Goal: Information Seeking & Learning: Learn about a topic

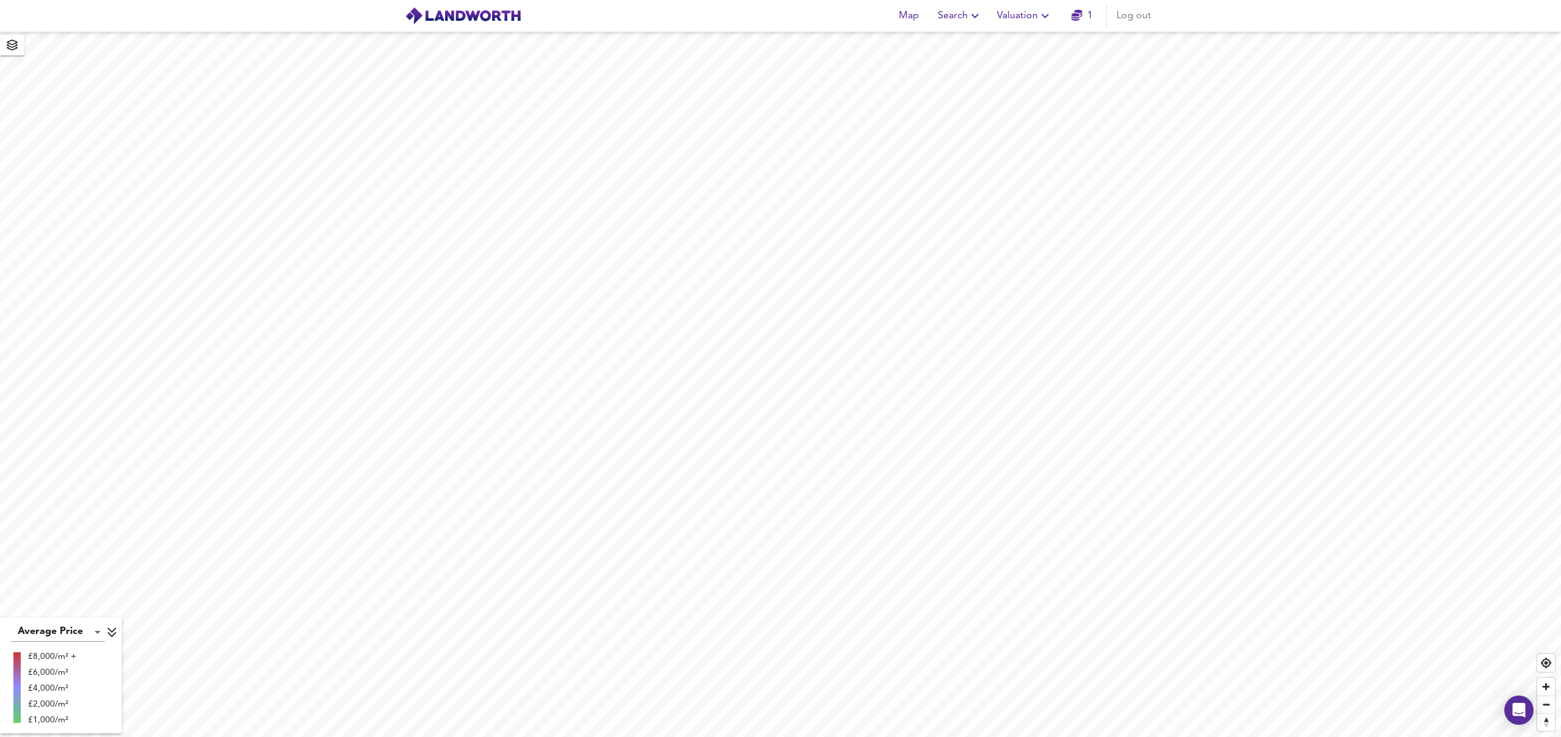
click at [1009, 15] on span "Valuation" at bounding box center [1024, 15] width 55 height 17
click at [1013, 63] on li "Valuation Report History" at bounding box center [1025, 66] width 146 height 22
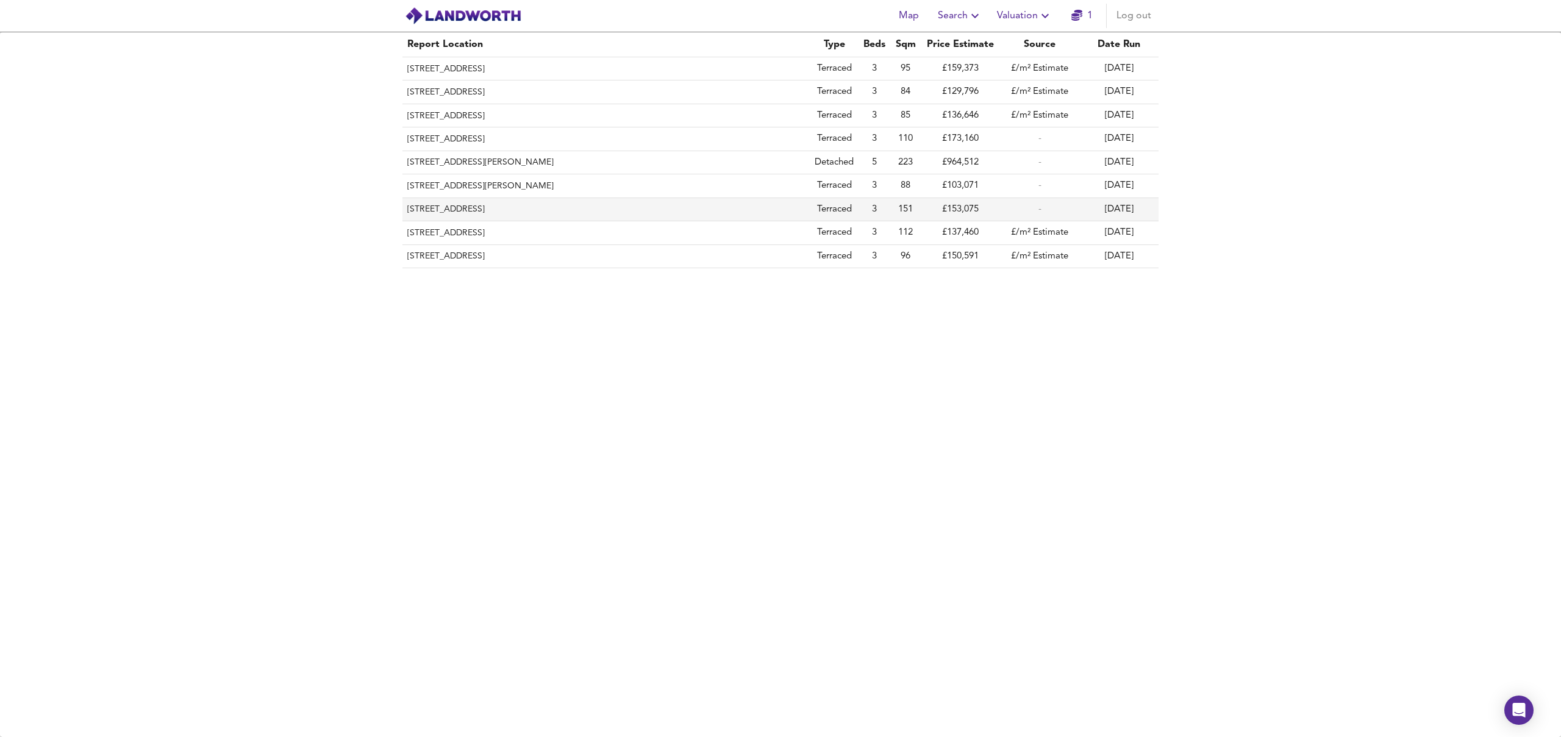
click at [478, 208] on th "[STREET_ADDRESS]" at bounding box center [605, 209] width 407 height 23
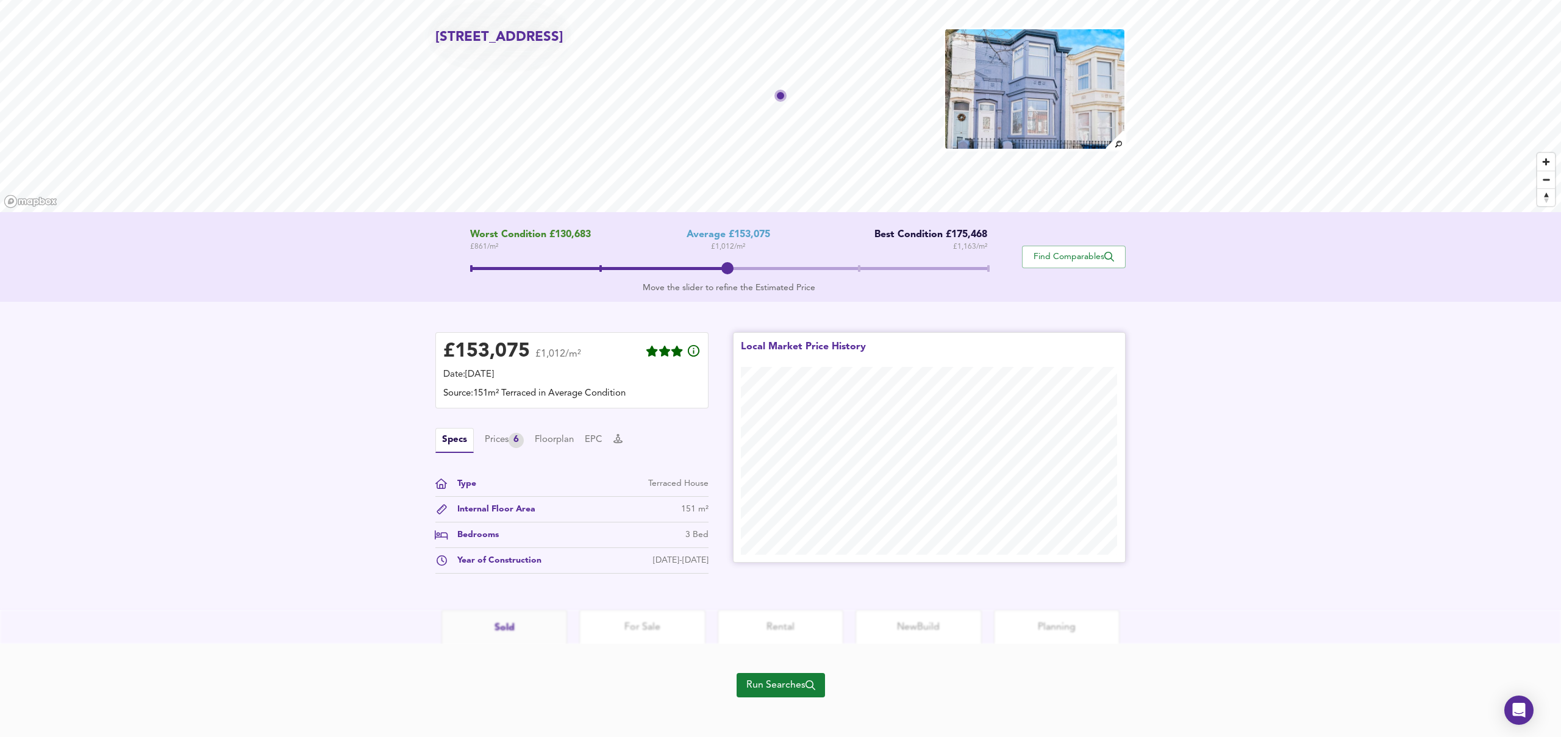
scroll to position [45, 0]
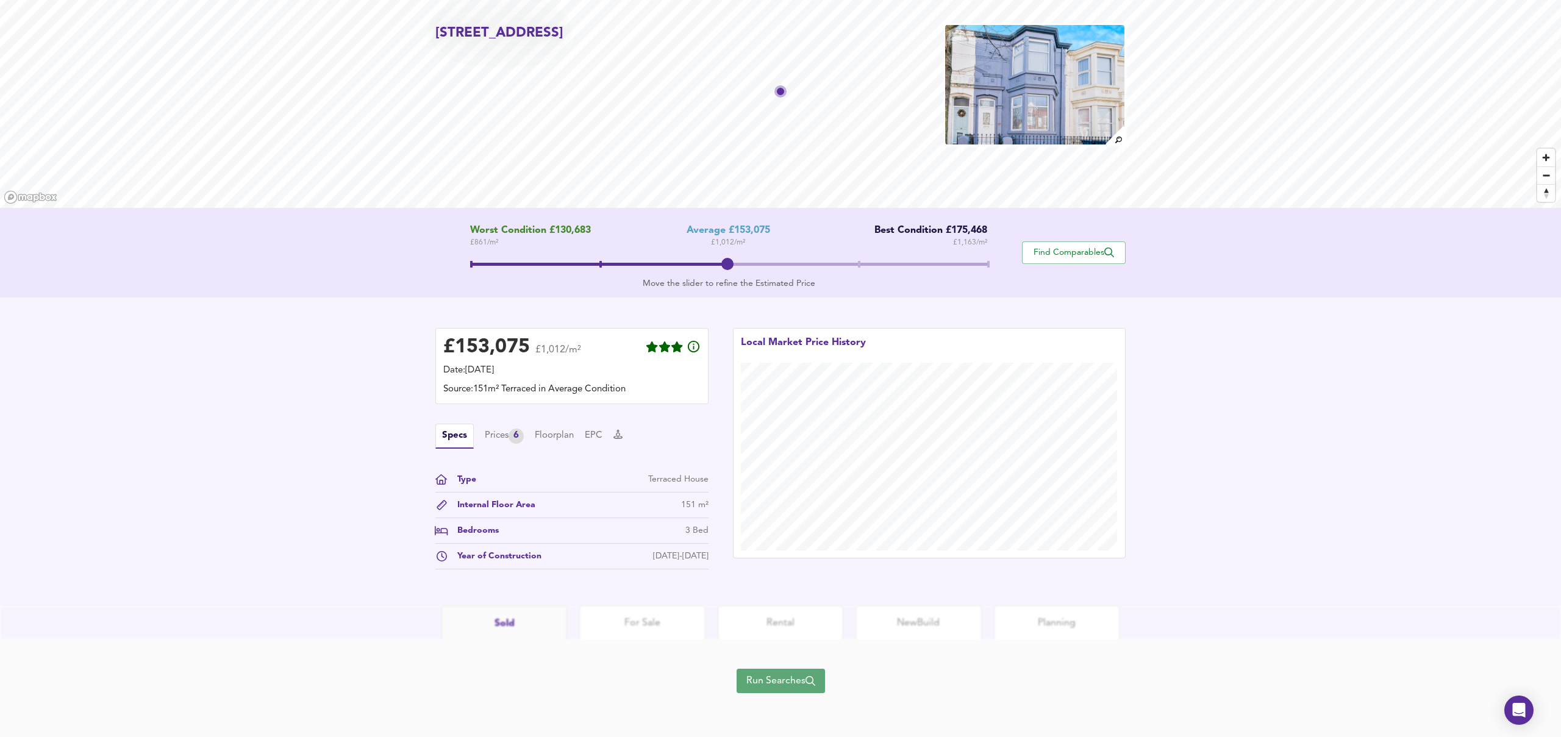
click at [780, 680] on span "Run Searches" at bounding box center [780, 681] width 69 height 17
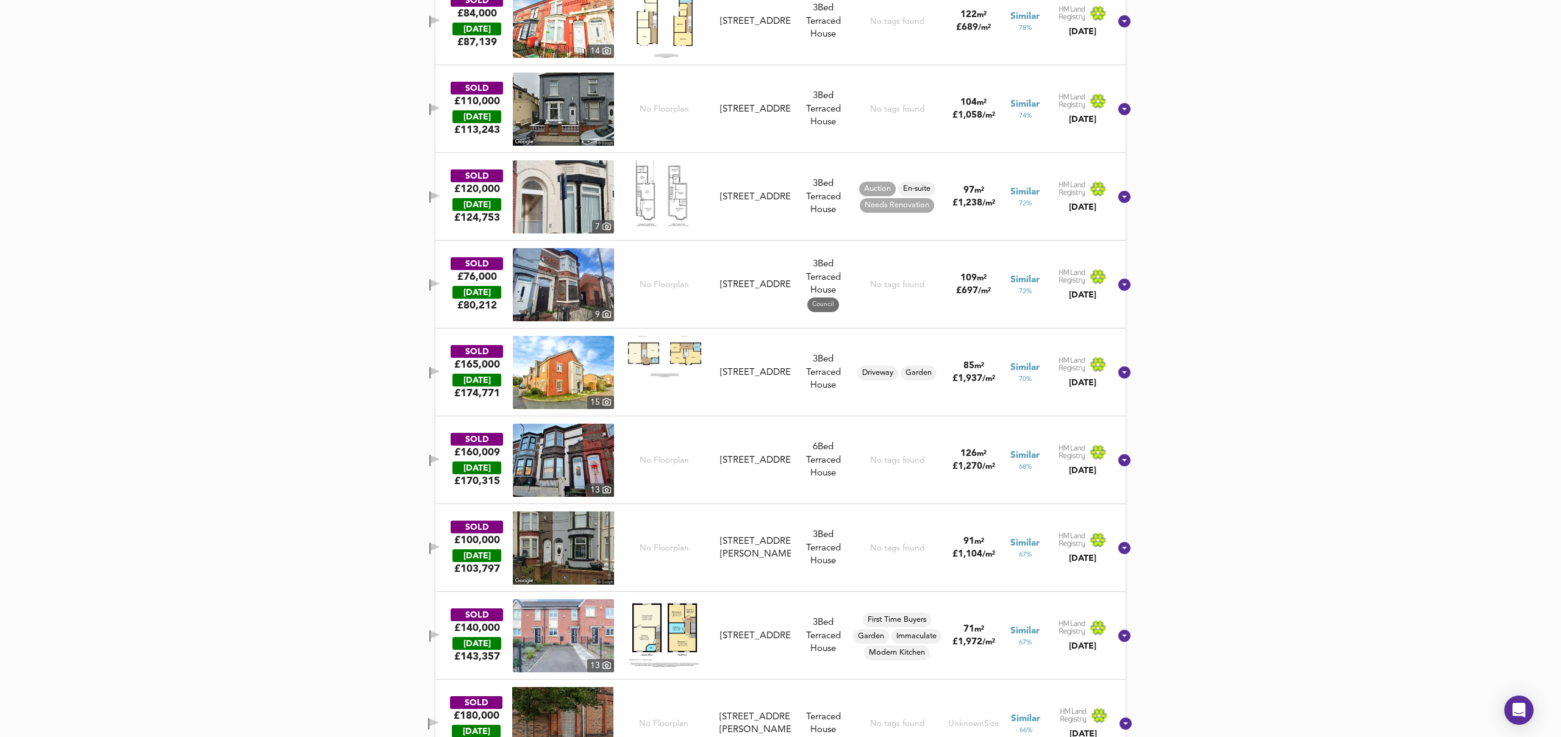
scroll to position [807, 0]
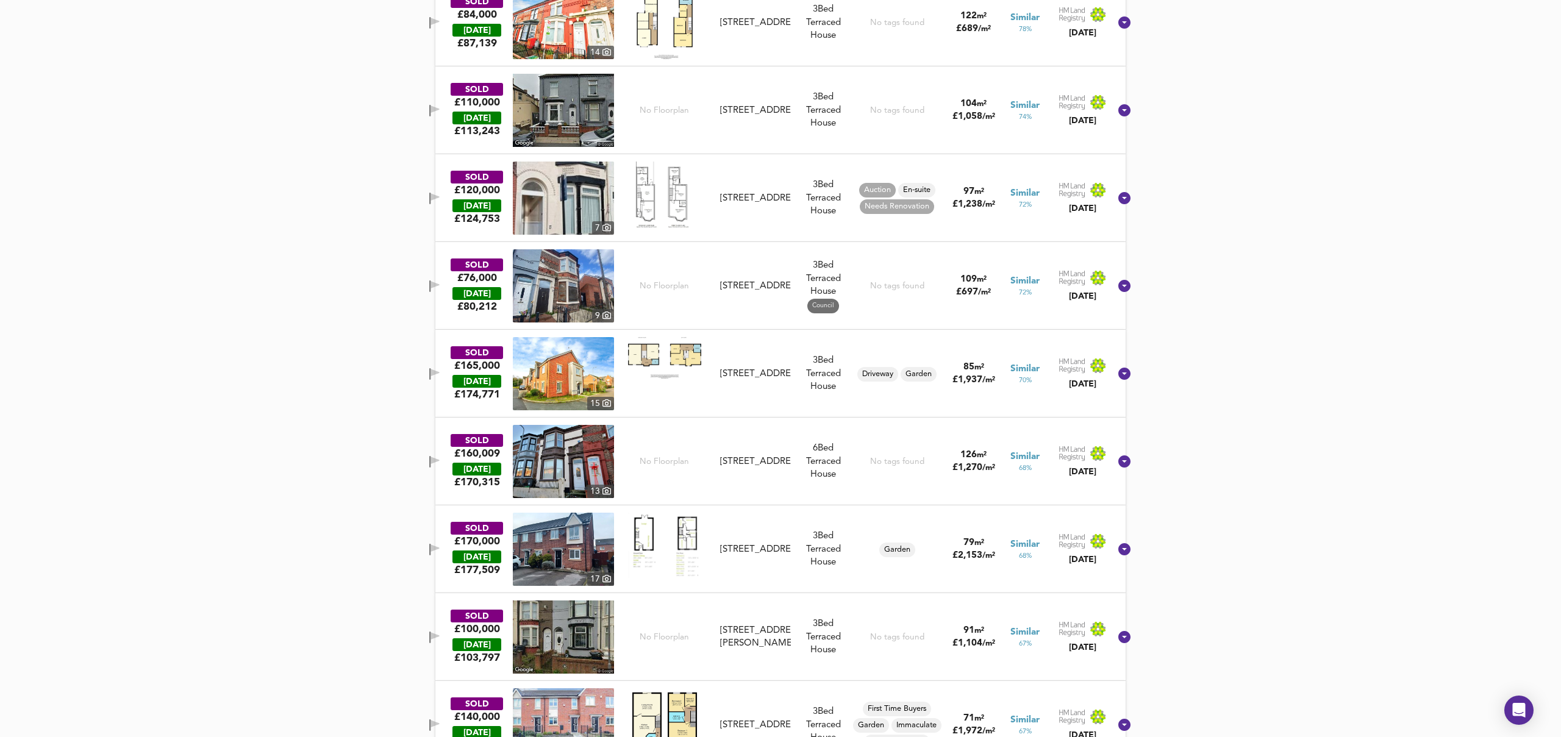
click at [551, 449] on img at bounding box center [563, 461] width 101 height 73
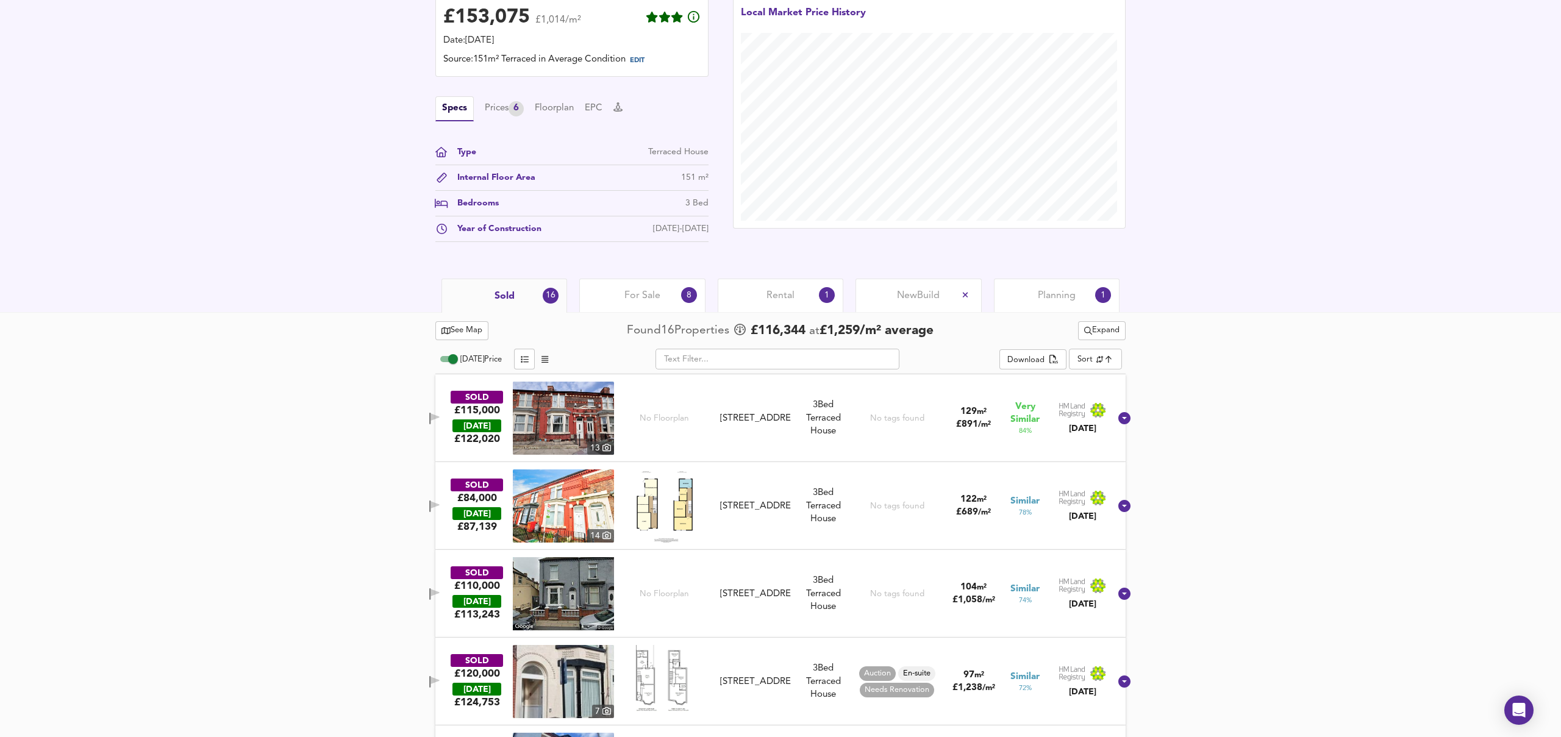
scroll to position [384, 0]
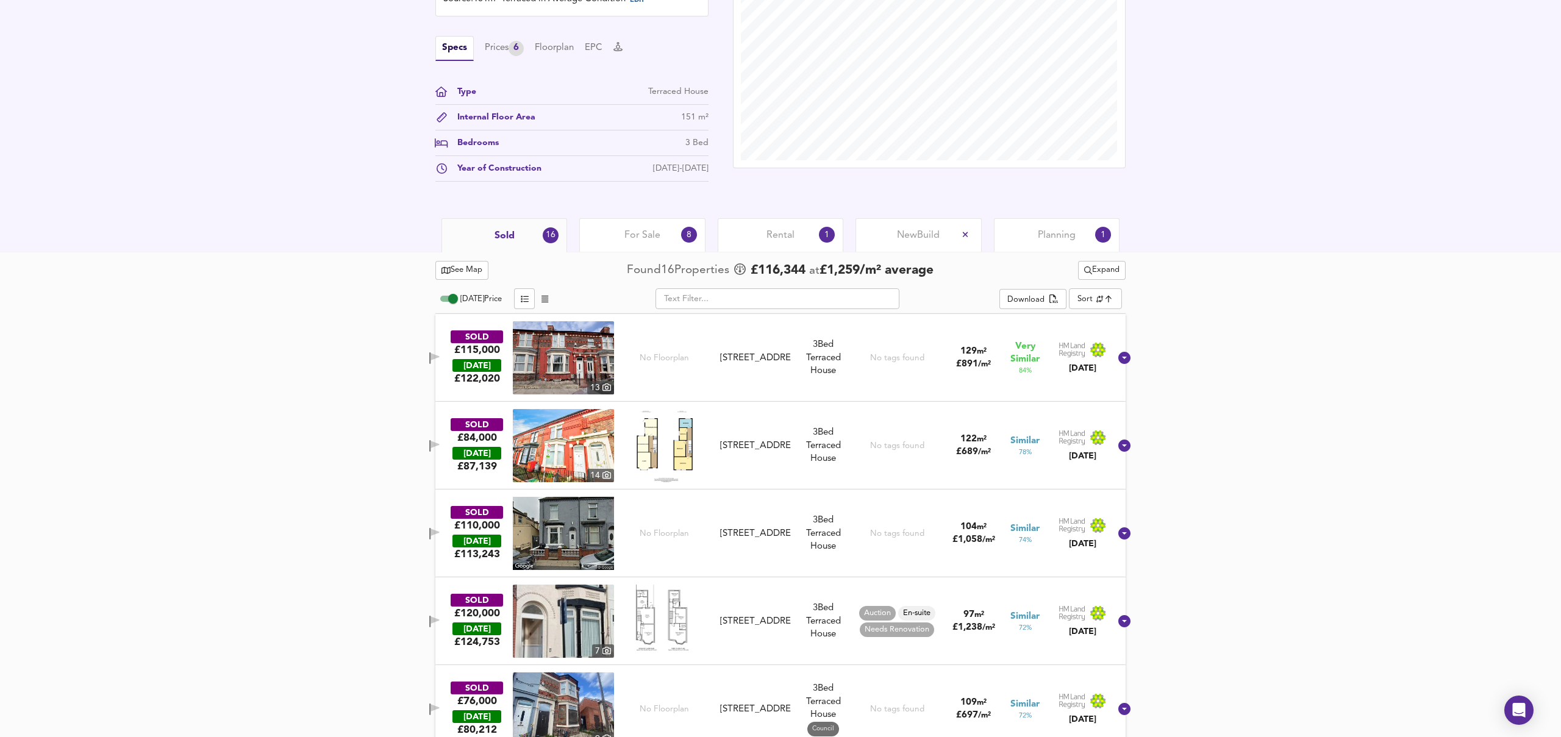
click at [654, 236] on span "For Sale" at bounding box center [642, 235] width 36 height 13
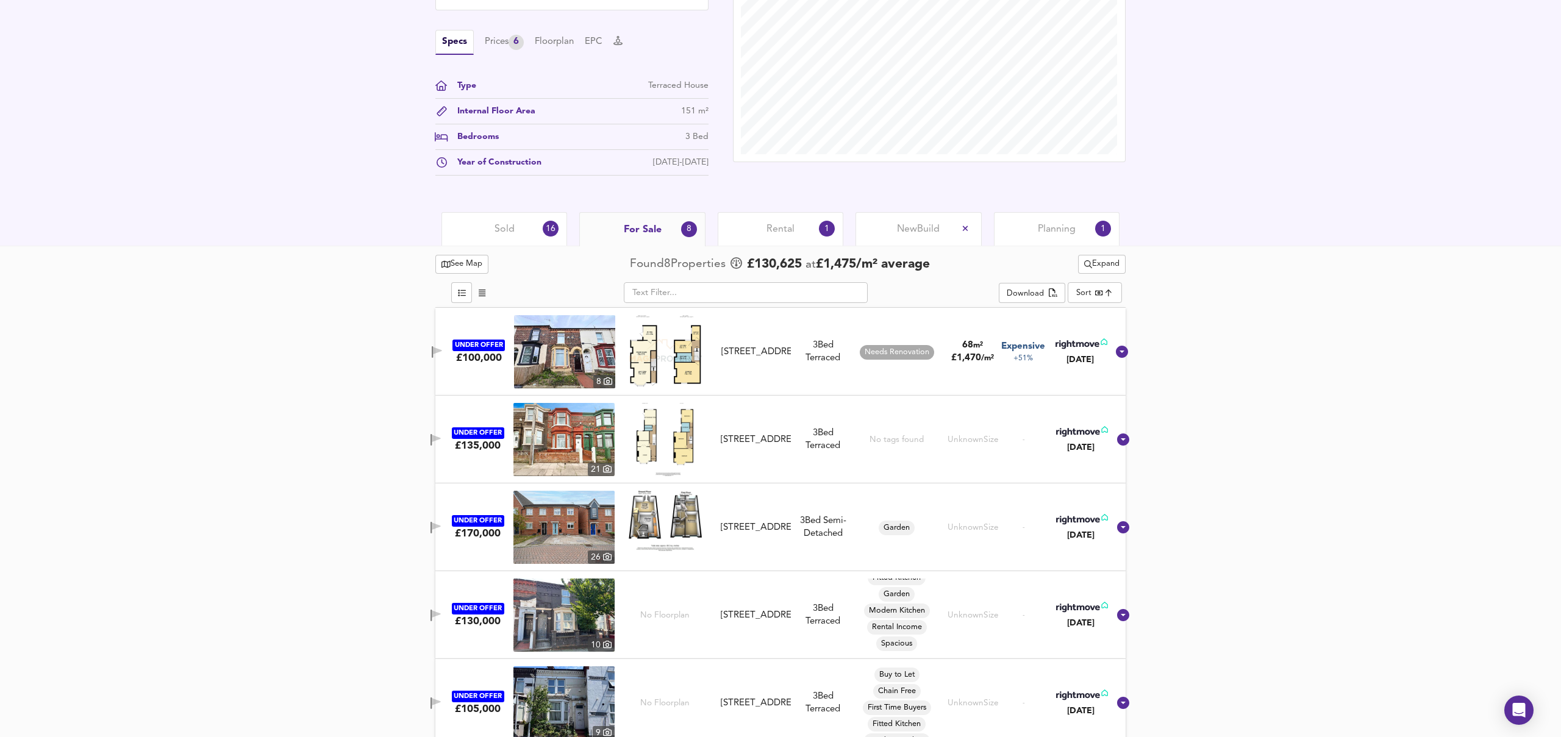
scroll to position [365, 0]
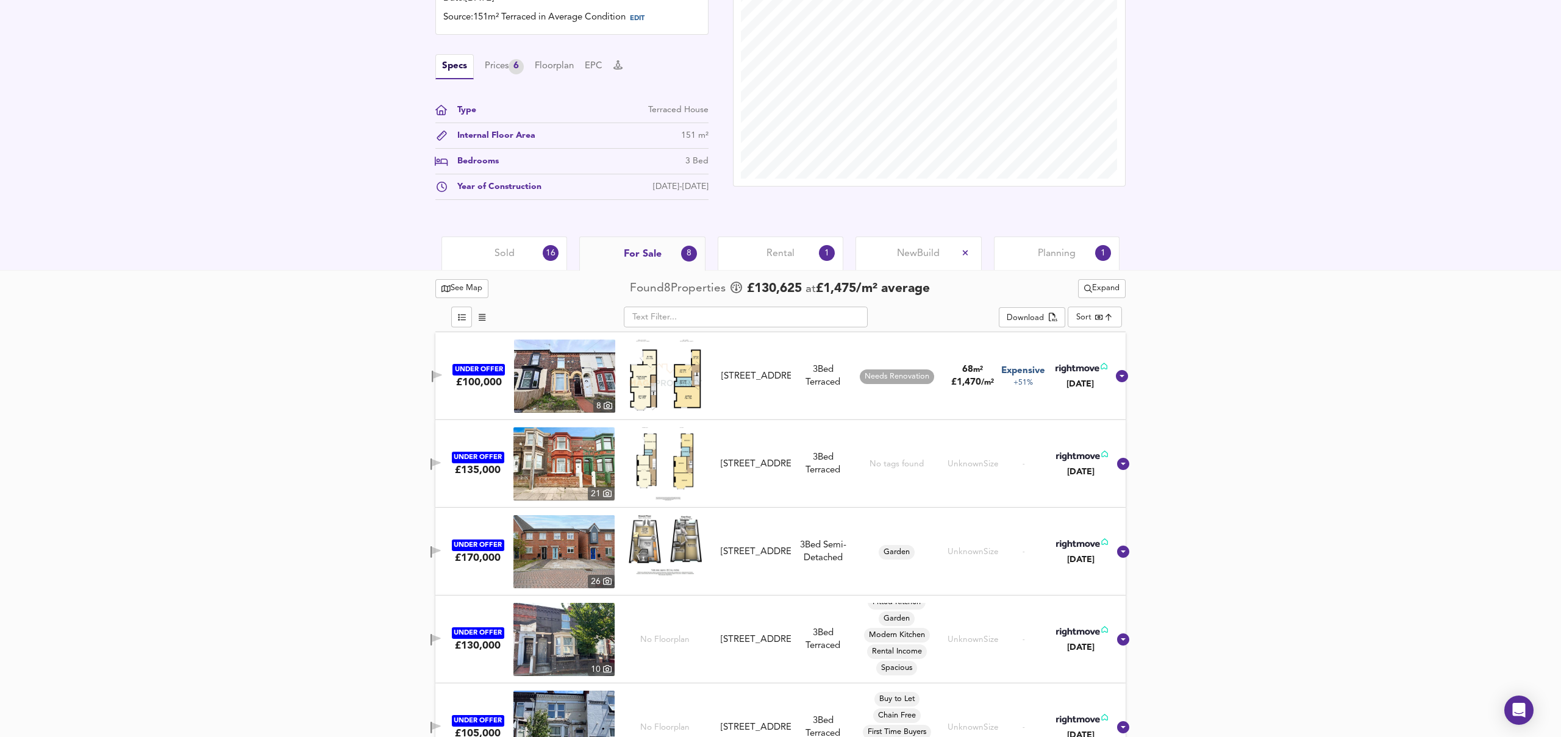
click at [773, 255] on span "Rental" at bounding box center [780, 253] width 28 height 13
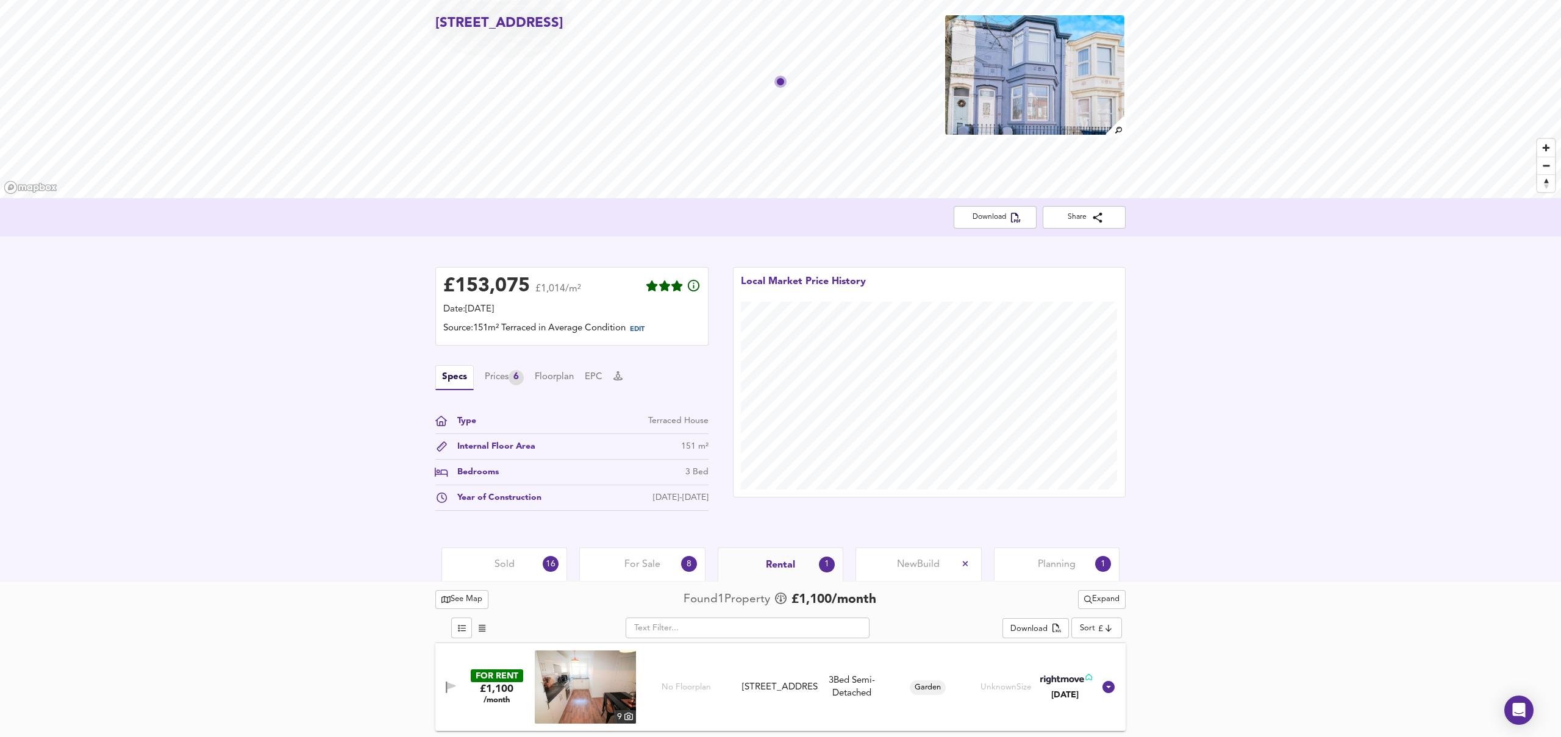
click at [561, 691] on img at bounding box center [585, 687] width 101 height 73
click at [1047, 560] on span "Planning" at bounding box center [1057, 564] width 38 height 13
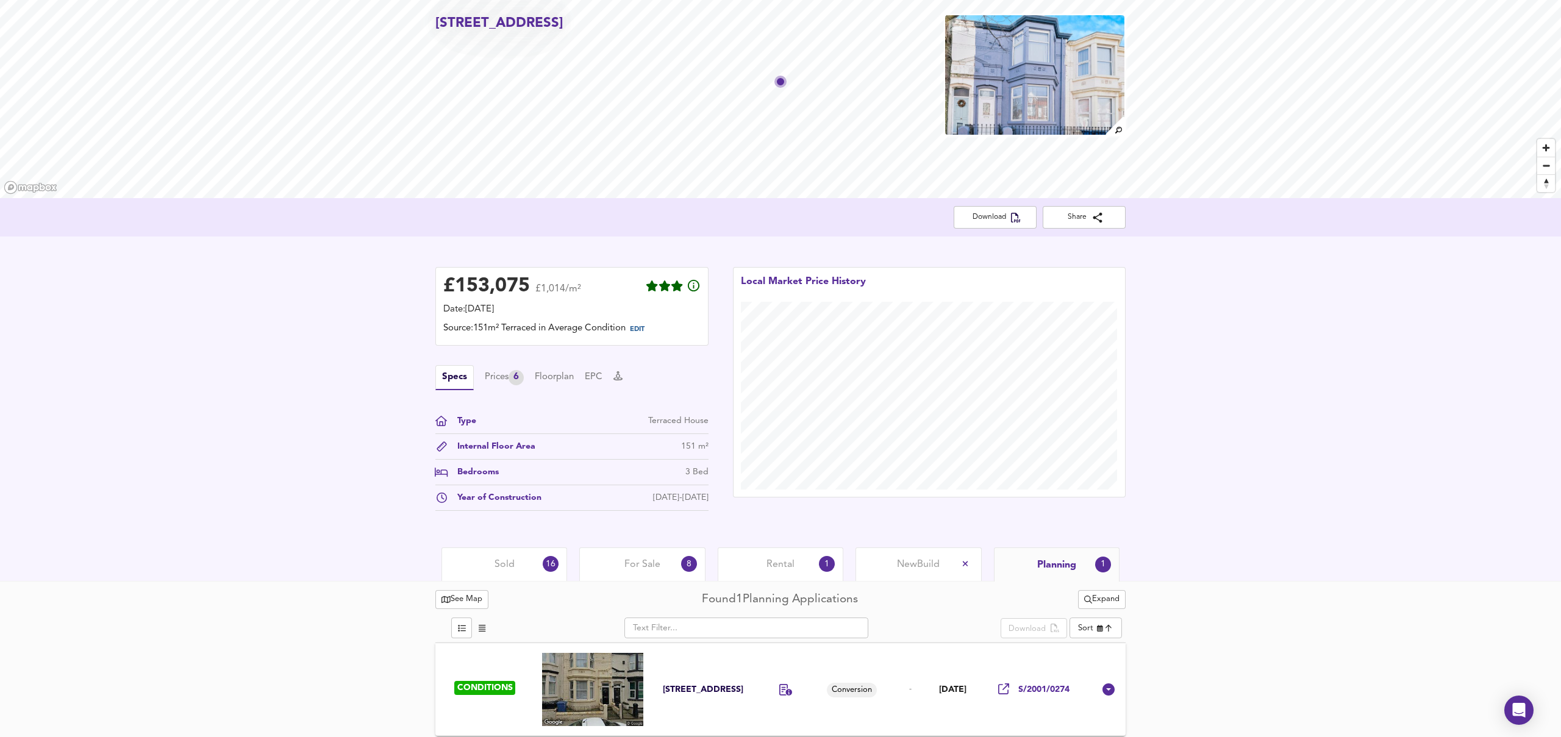
scroll to position [59, 0]
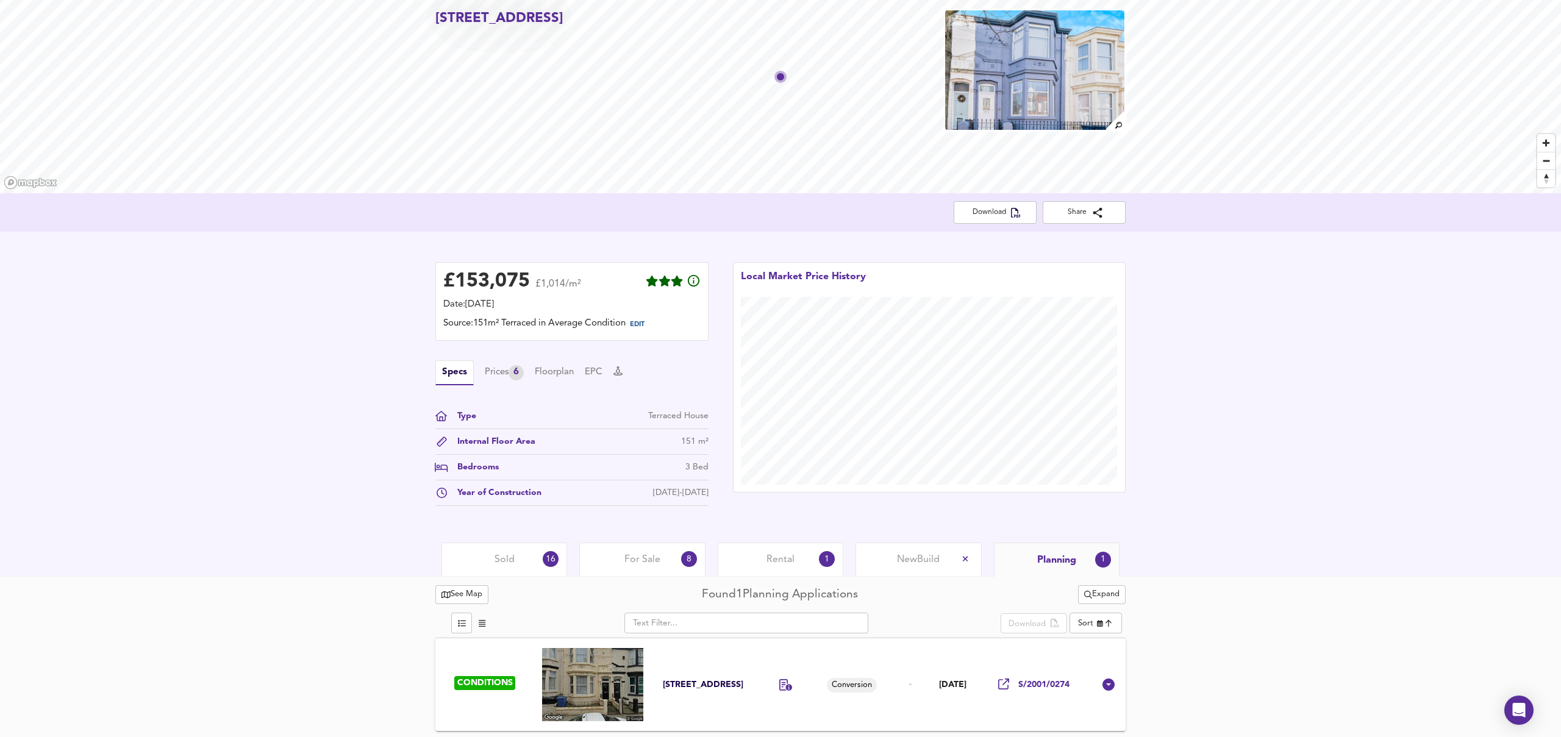
click at [791, 553] on span "Rental" at bounding box center [780, 559] width 28 height 13
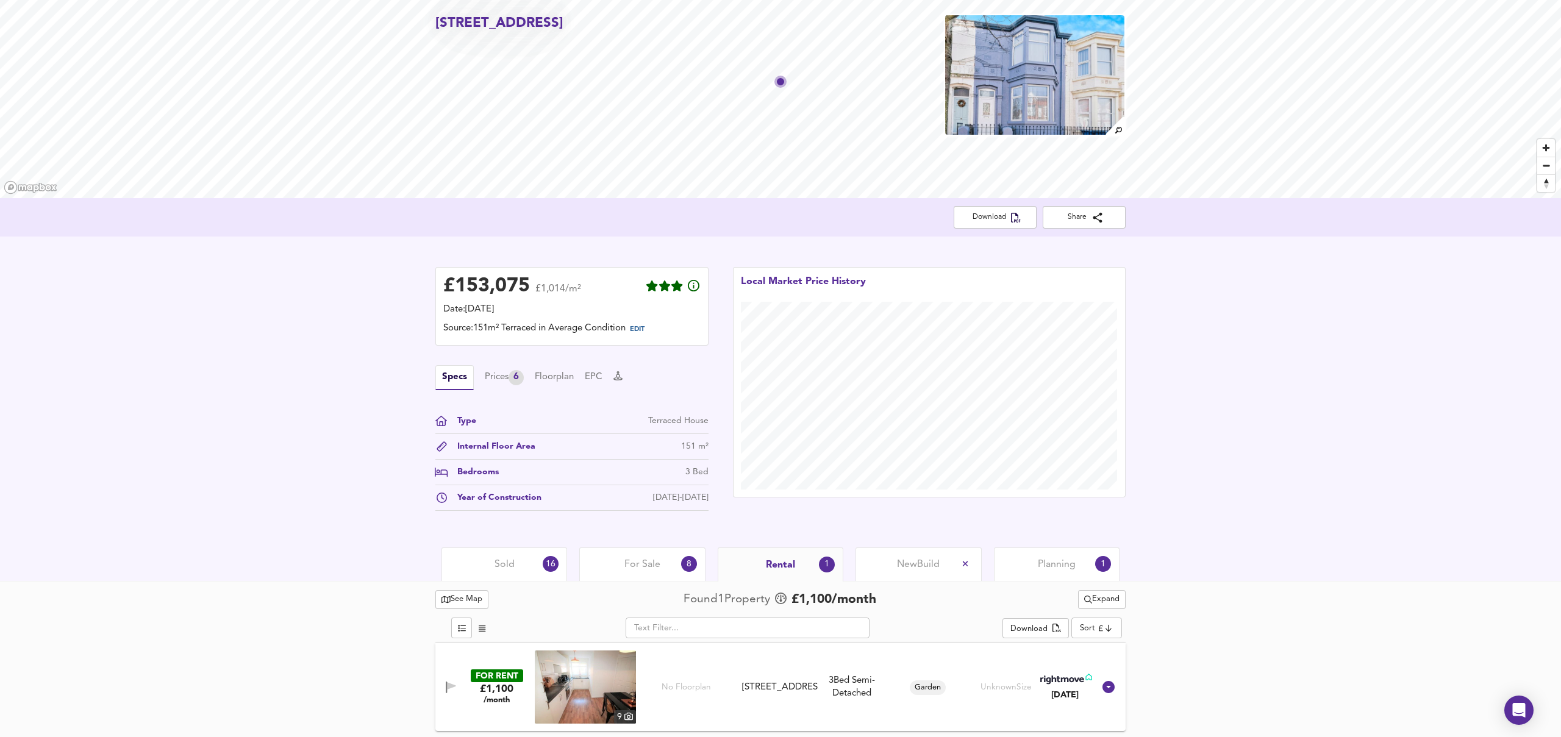
click at [641, 566] on span "For Sale" at bounding box center [642, 564] width 36 height 13
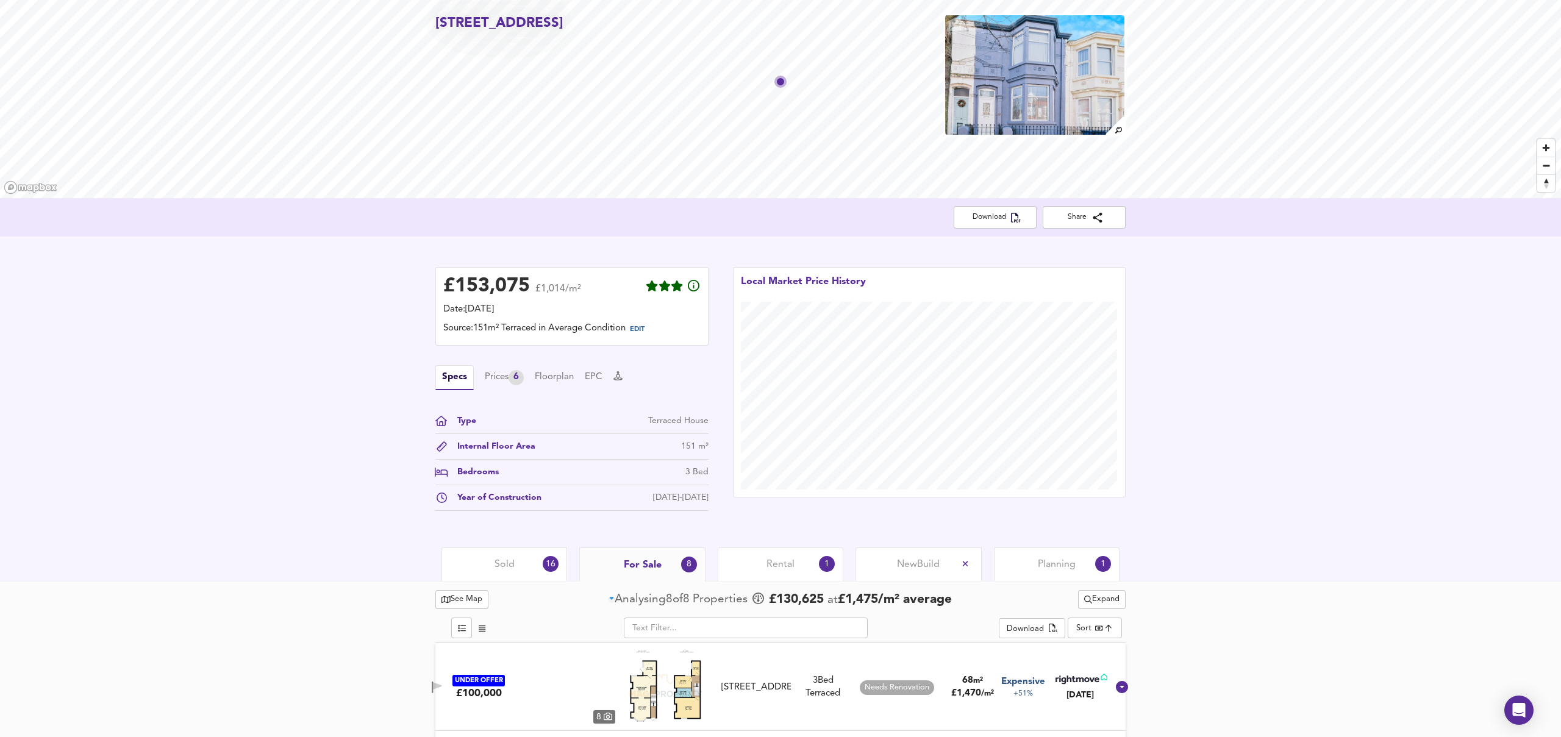
scroll to position [59, 0]
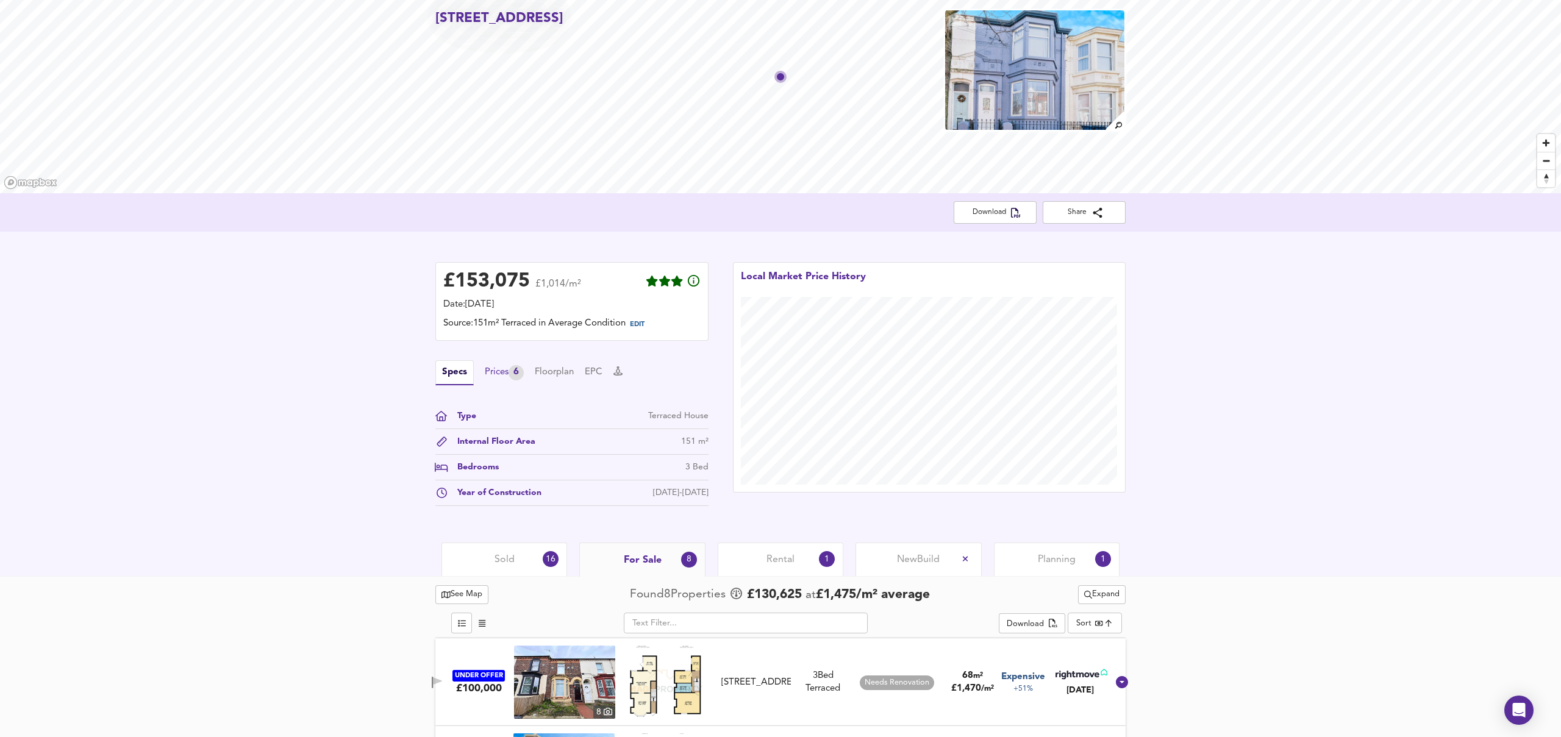
click at [509, 373] on div "Prices 6" at bounding box center [504, 372] width 39 height 15
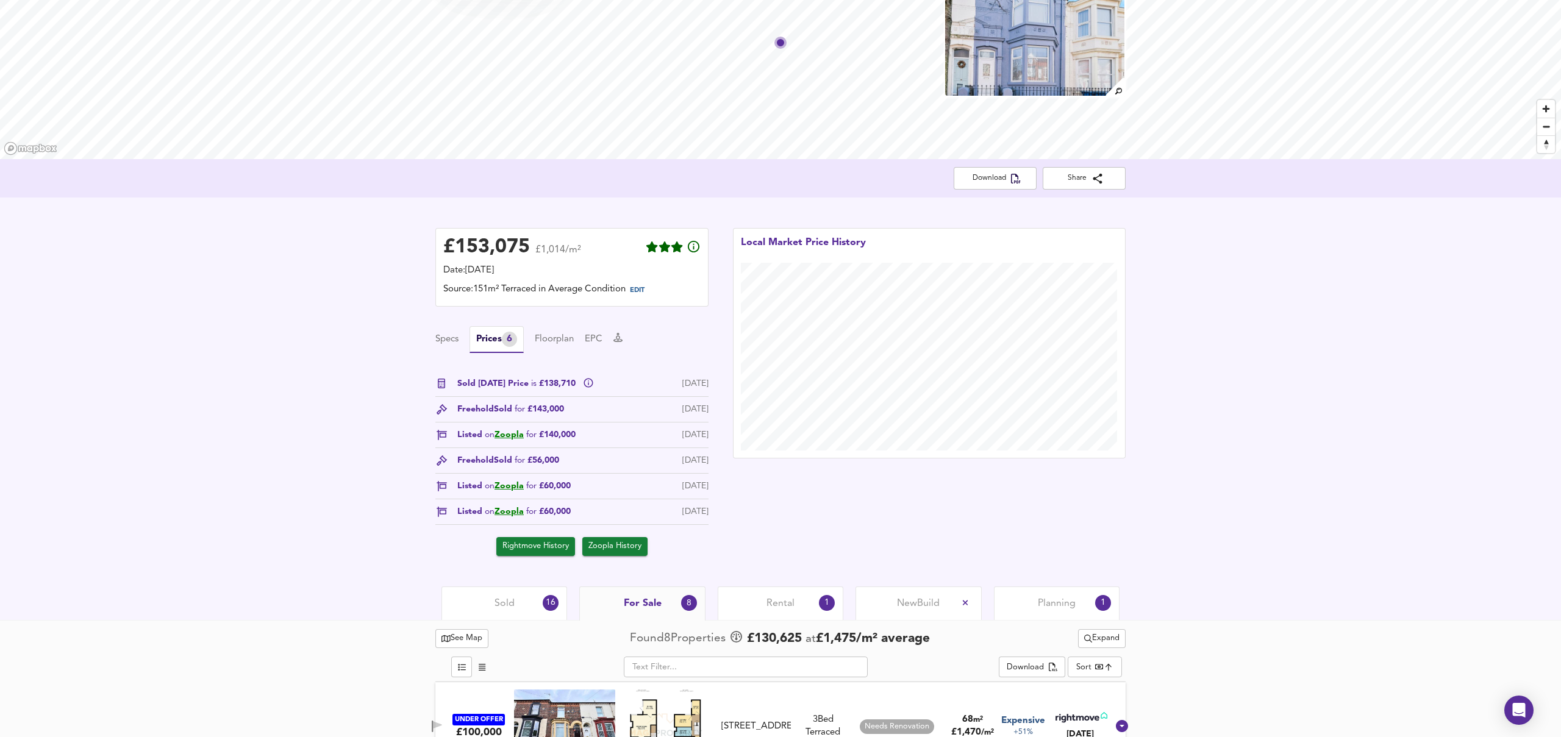
scroll to position [94, 0]
drag, startPoint x: 458, startPoint y: 407, endPoint x: 515, endPoint y: 405, distance: 57.3
click at [515, 405] on div "Freehold Sold for £143,000" at bounding box center [510, 408] width 107 height 13
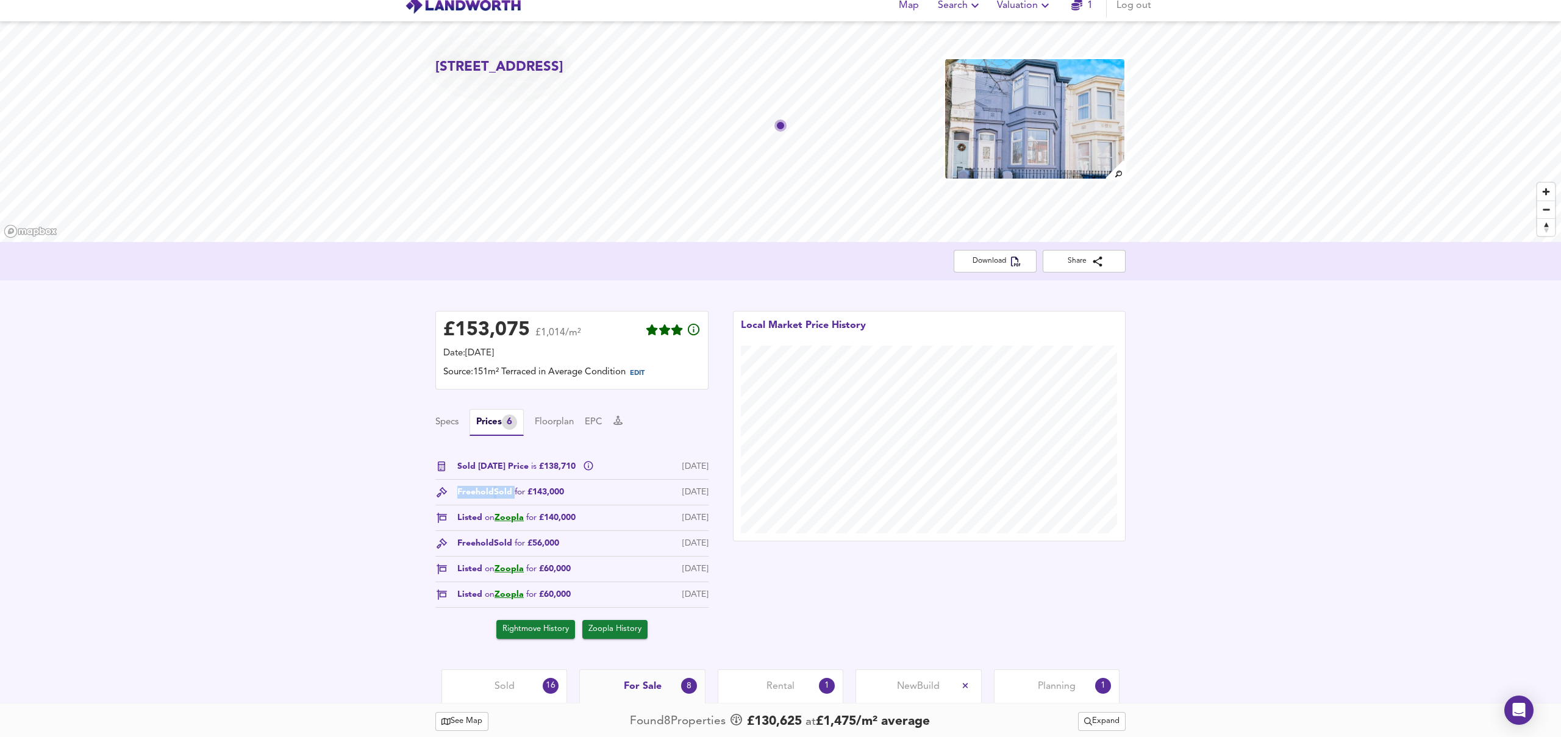
scroll to position [0, 0]
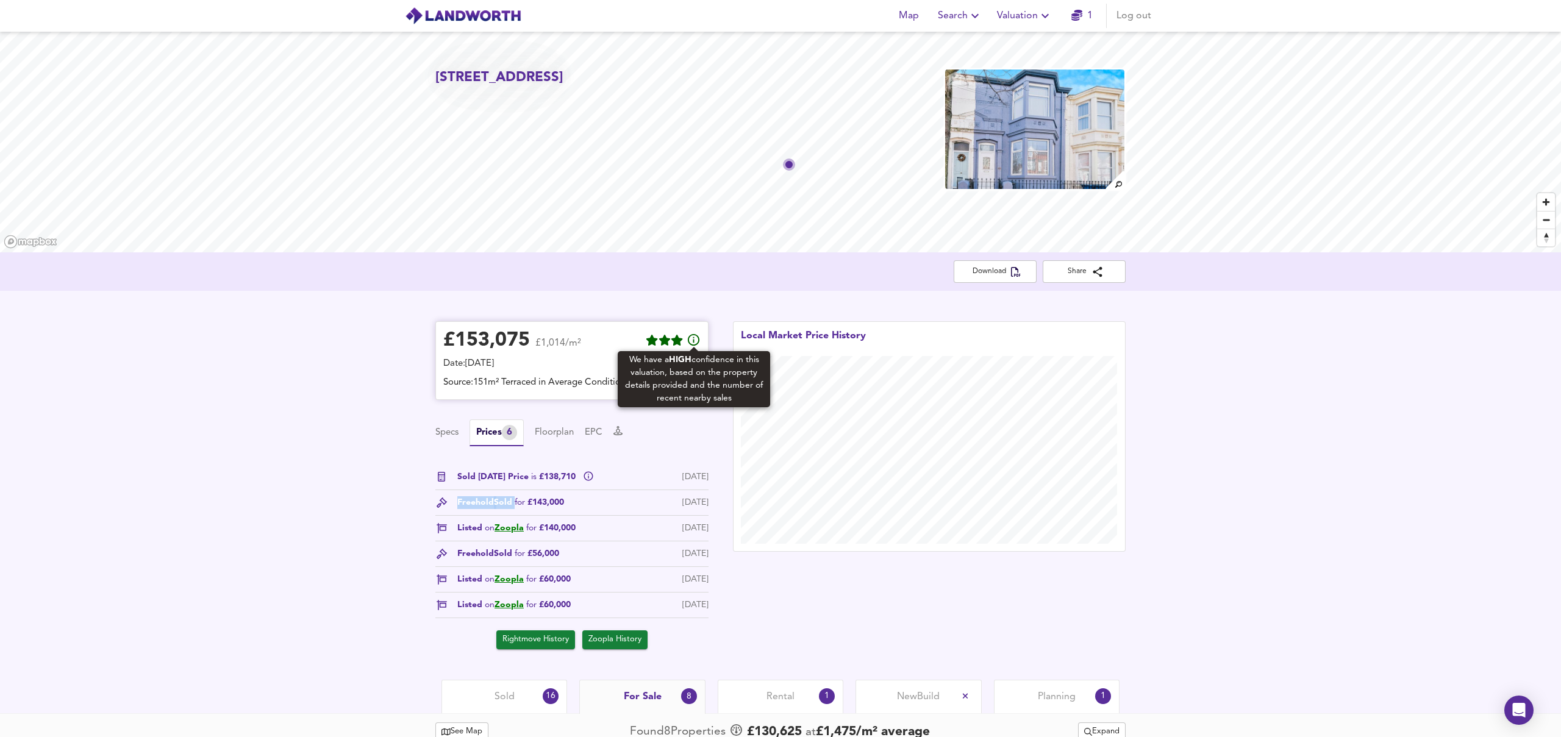
click at [693, 343] on icon at bounding box center [694, 340] width 12 height 12
click at [1018, 12] on span "Valuation" at bounding box center [1024, 15] width 55 height 17
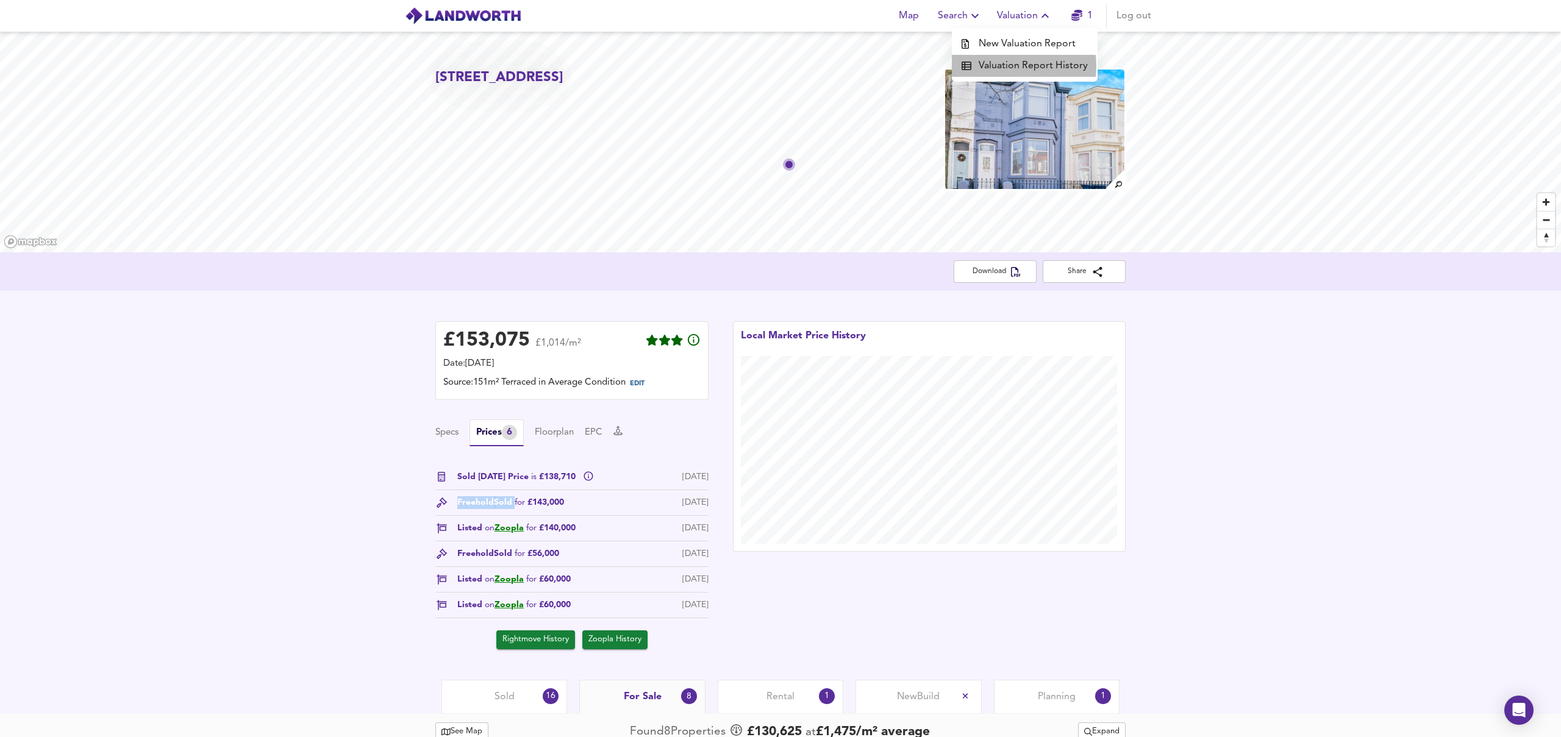
click at [1013, 66] on li "Valuation Report History" at bounding box center [1025, 66] width 146 height 22
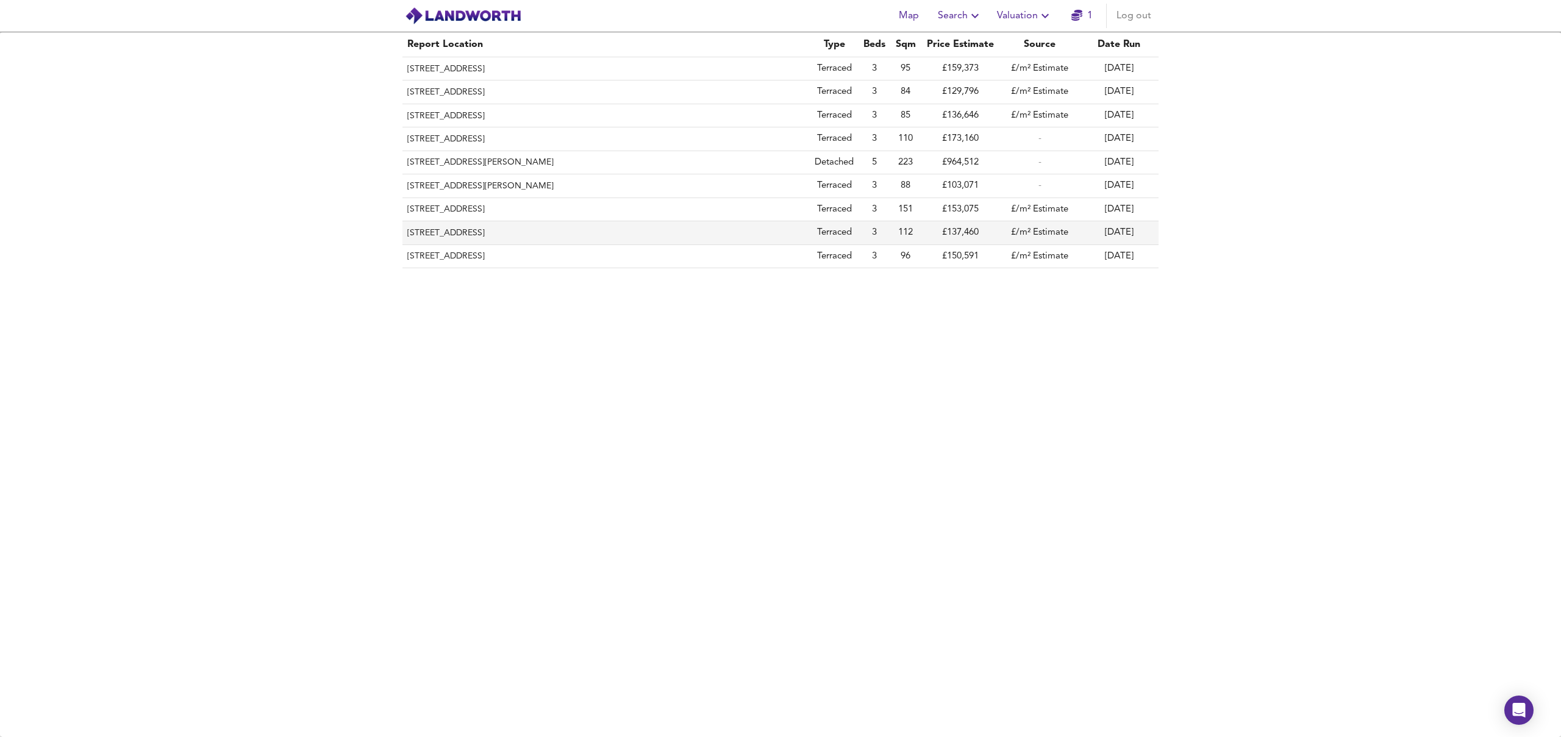
click at [460, 230] on th "[STREET_ADDRESS]" at bounding box center [605, 232] width 407 height 23
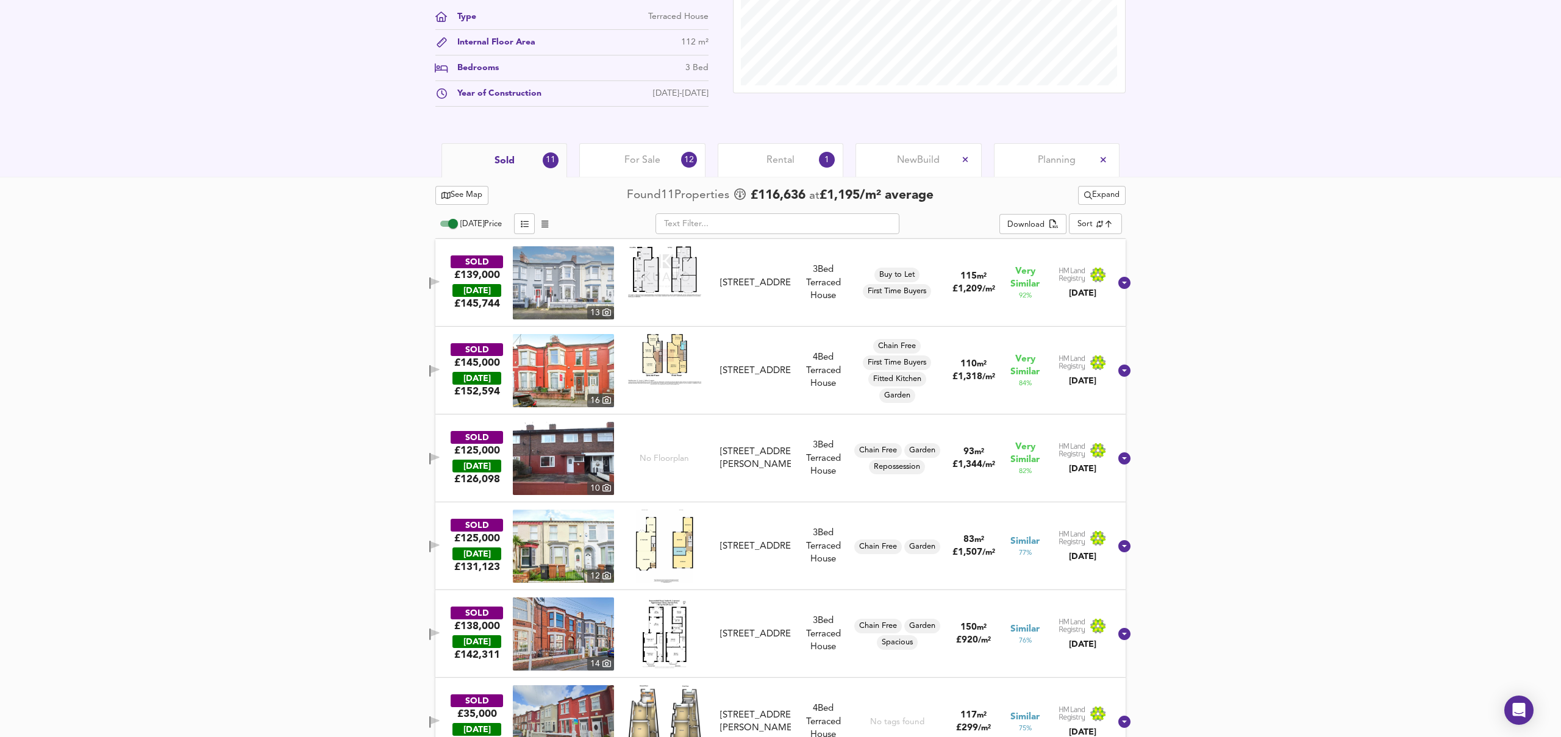
scroll to position [463, 0]
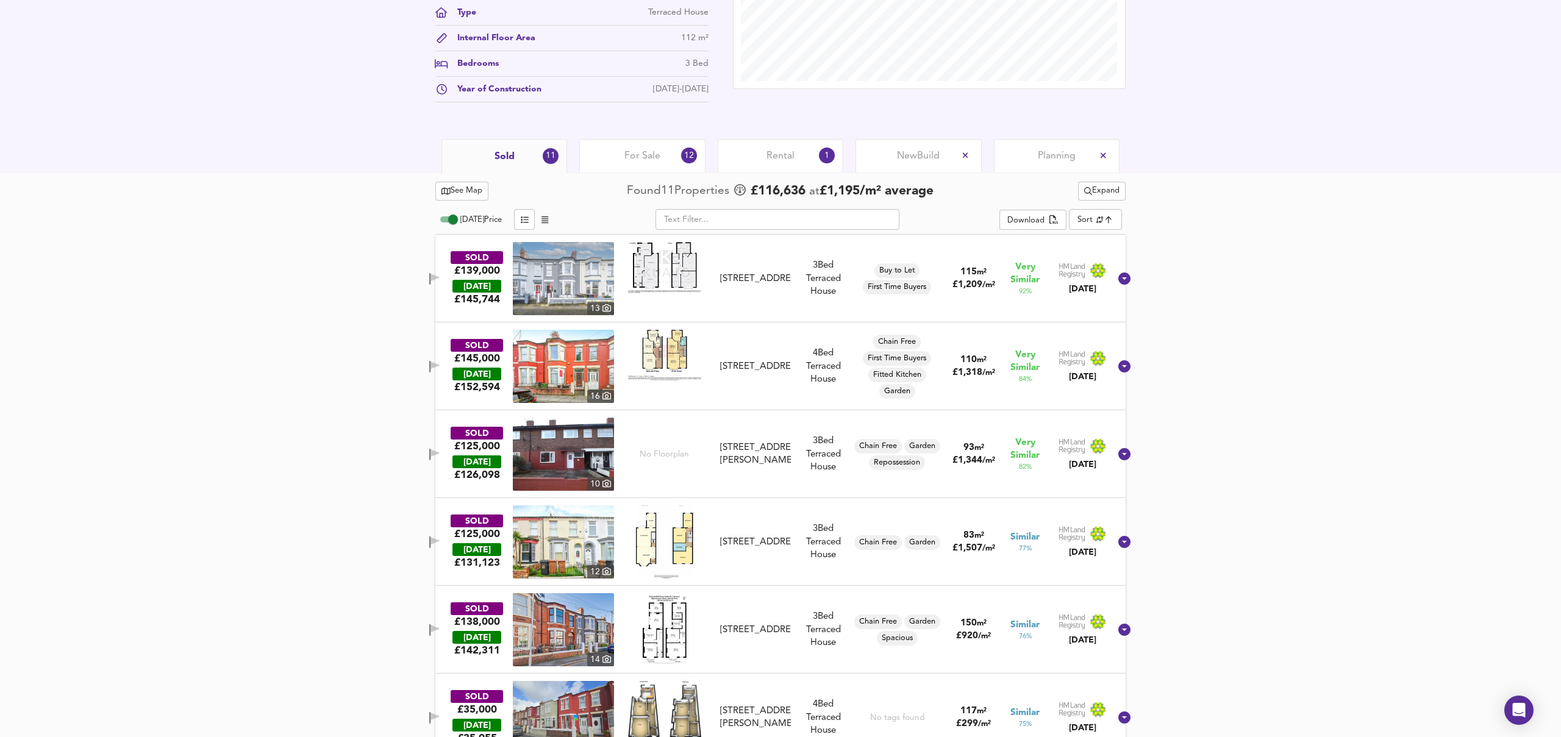
click at [569, 362] on img at bounding box center [563, 366] width 101 height 73
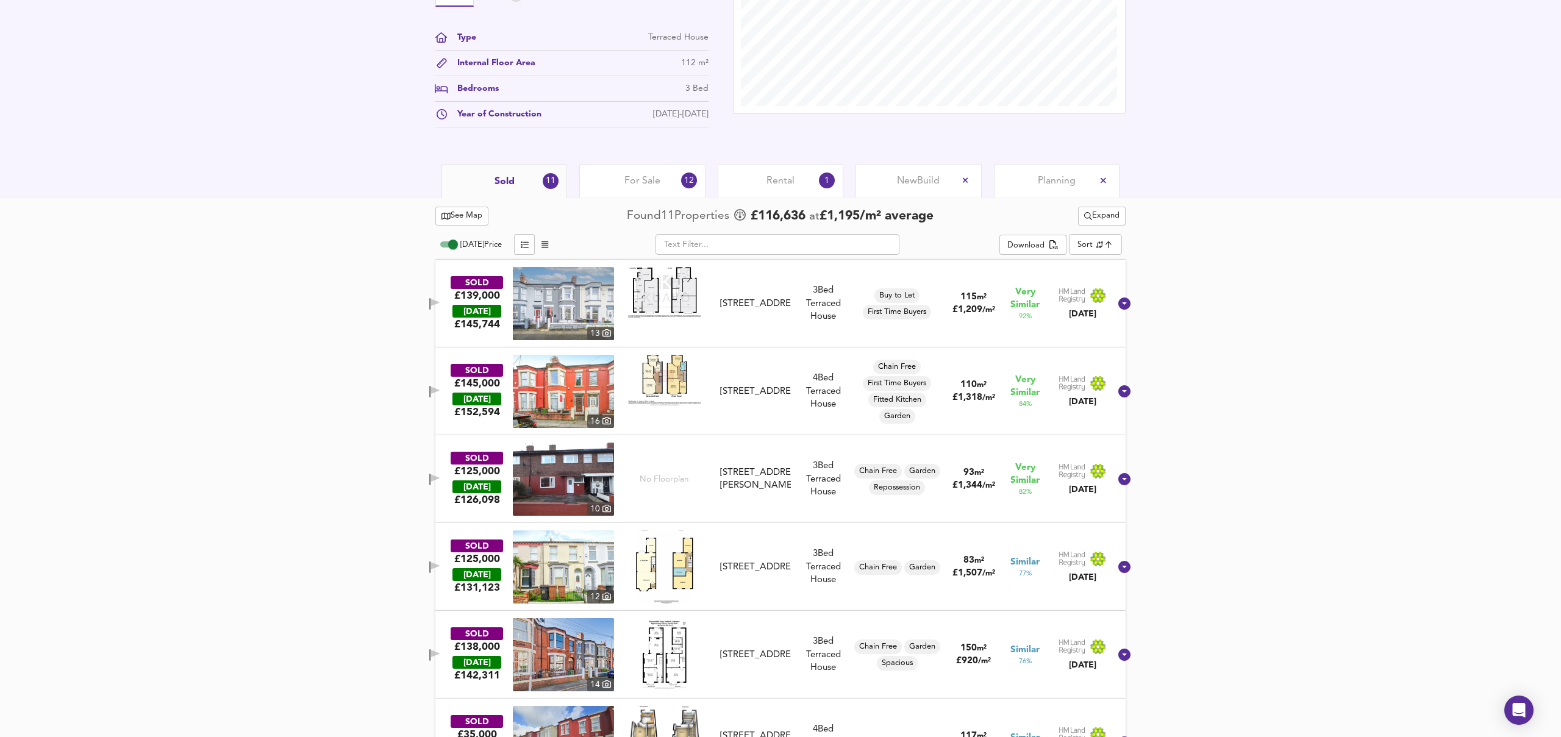
scroll to position [436, 0]
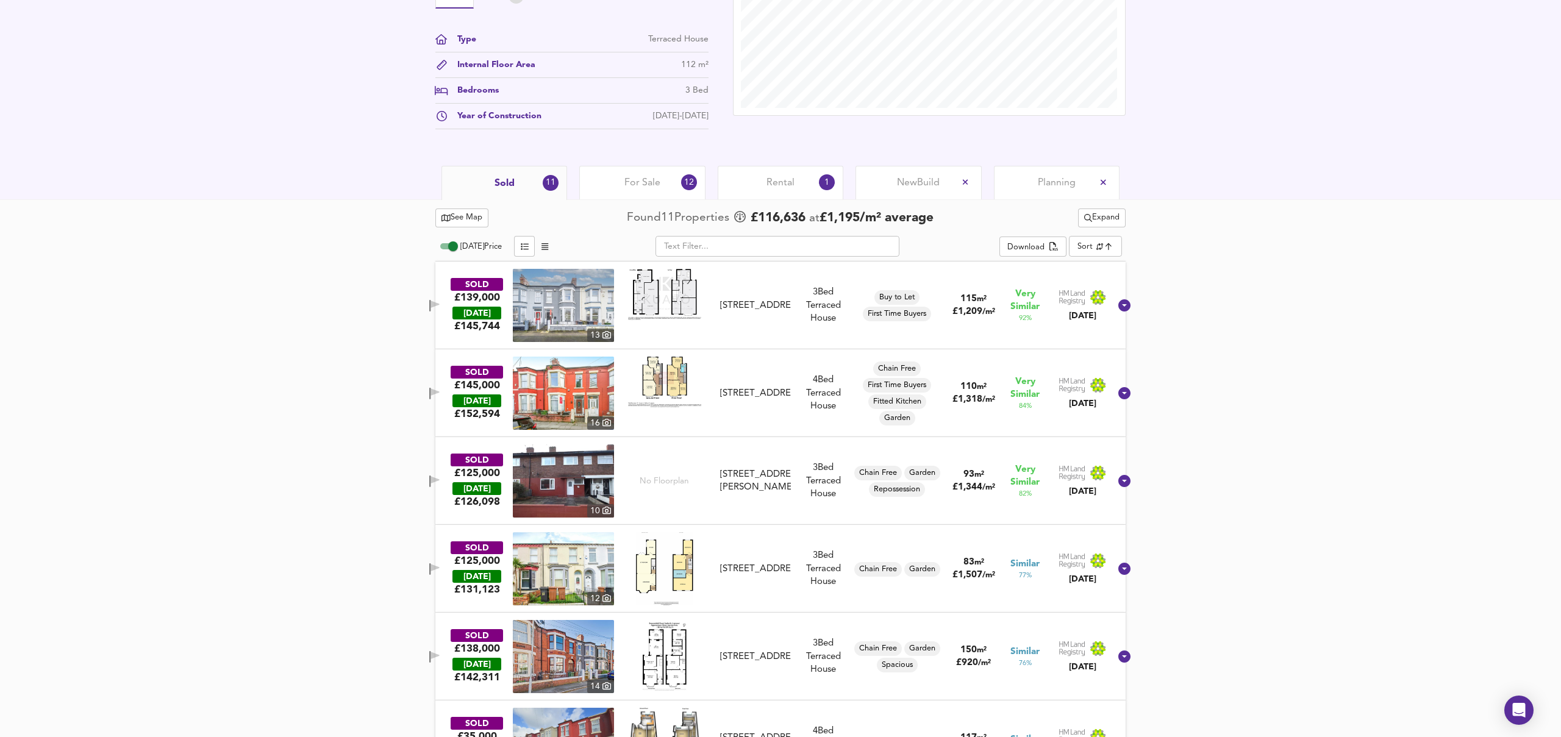
click at [632, 178] on span "For Sale" at bounding box center [642, 182] width 36 height 13
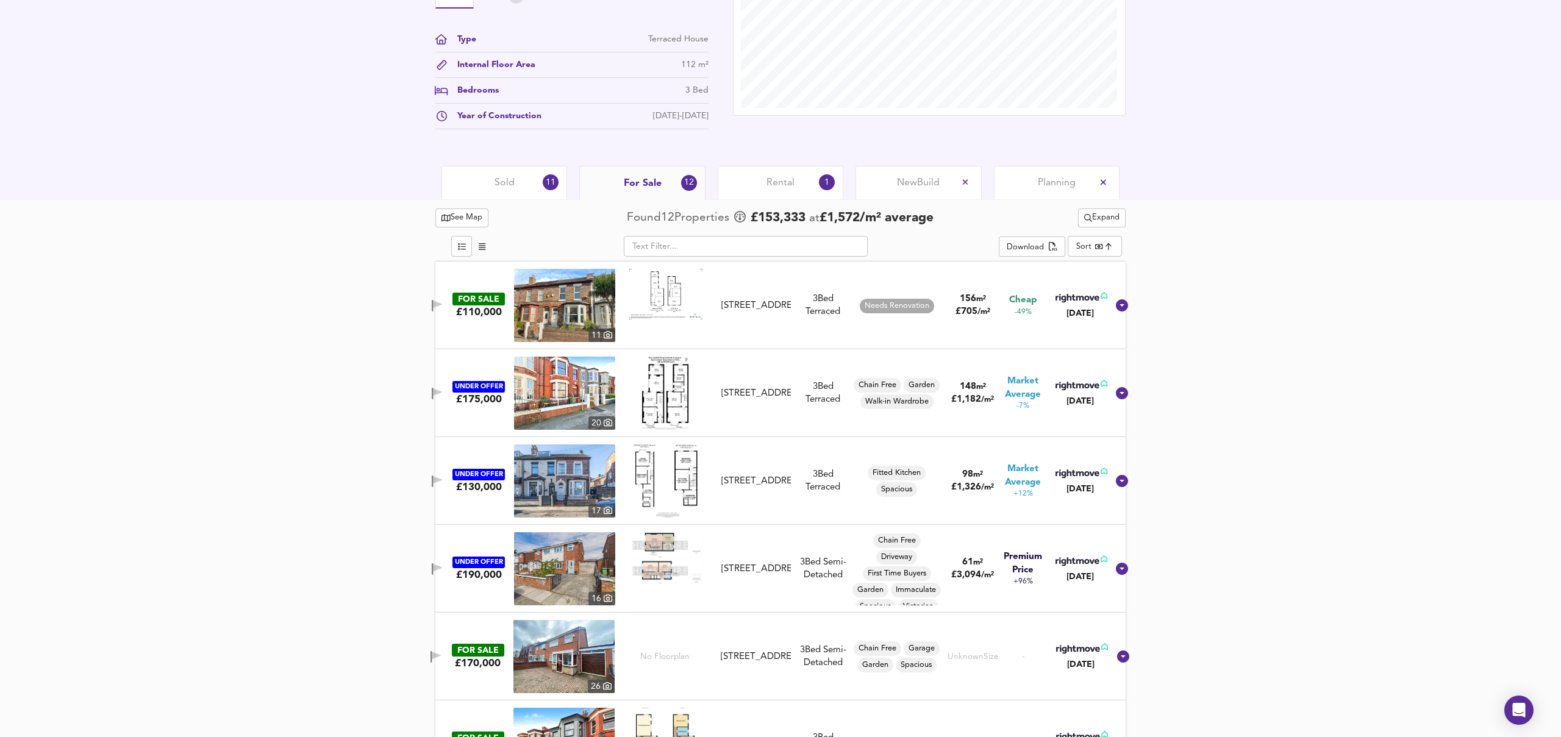
click at [575, 388] on img at bounding box center [564, 393] width 101 height 73
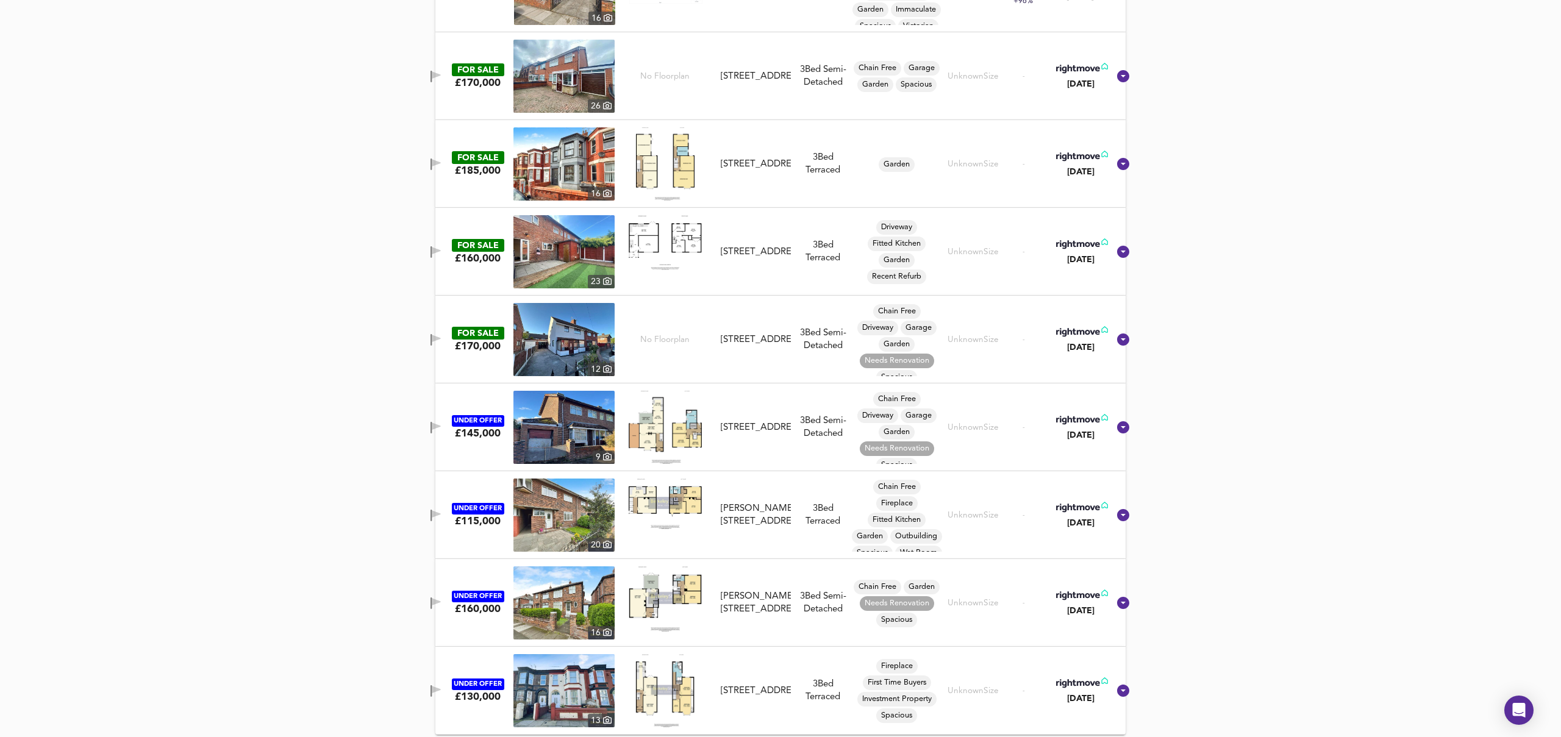
scroll to position [1020, 0]
